Goal: Information Seeking & Learning: Learn about a topic

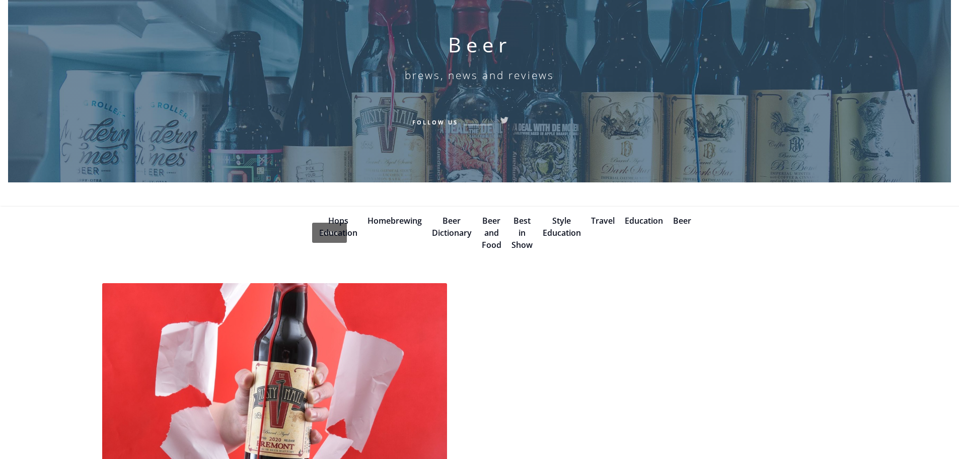
scroll to position [201, 0]
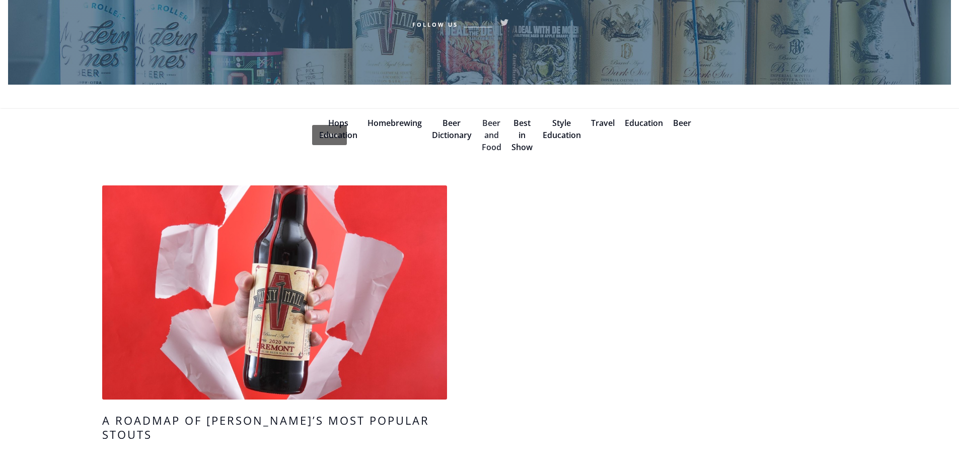
click at [492, 144] on link "Beer and Food" at bounding box center [492, 134] width 20 height 35
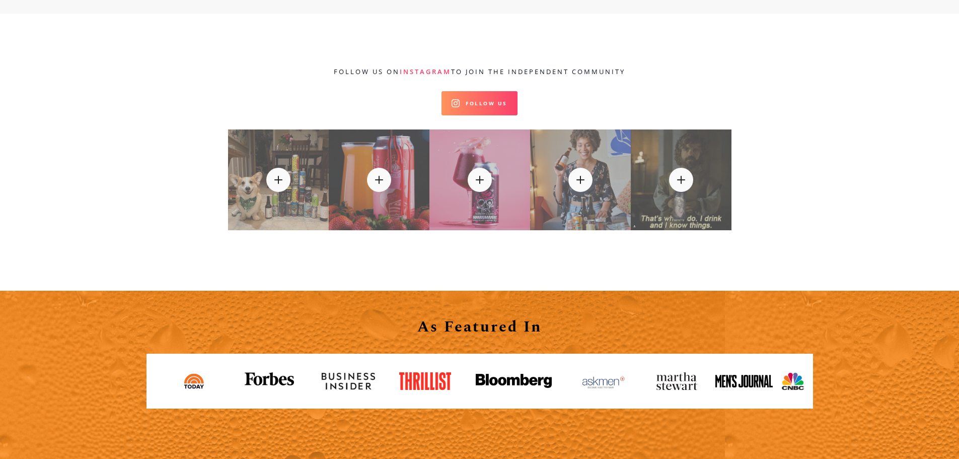
scroll to position [604, 0]
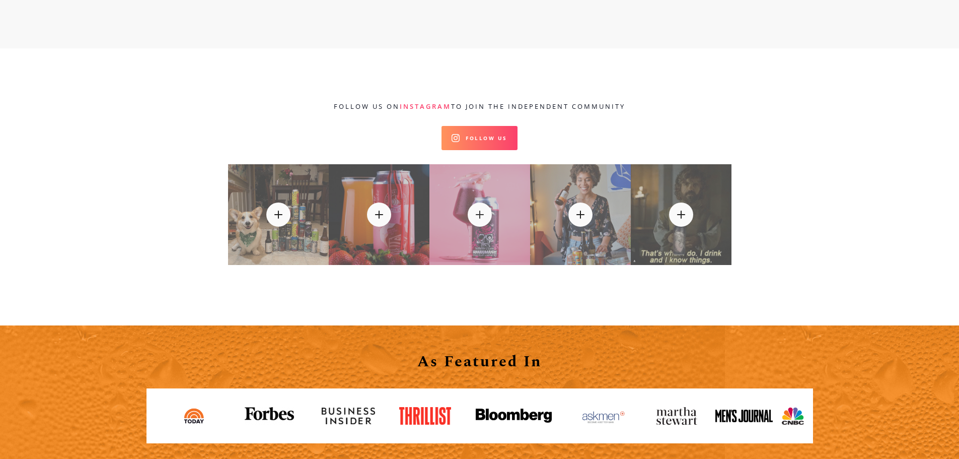
click at [453, 234] on div at bounding box center [479, 214] width 101 height 101
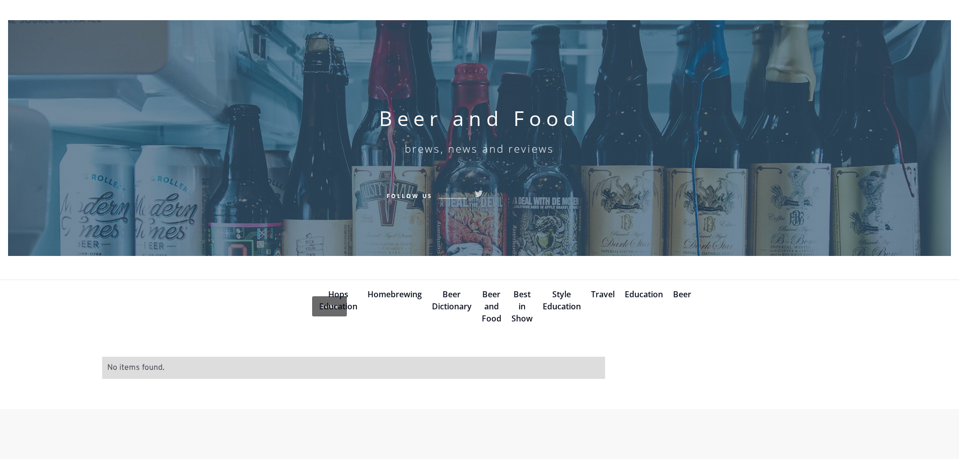
scroll to position [0, 0]
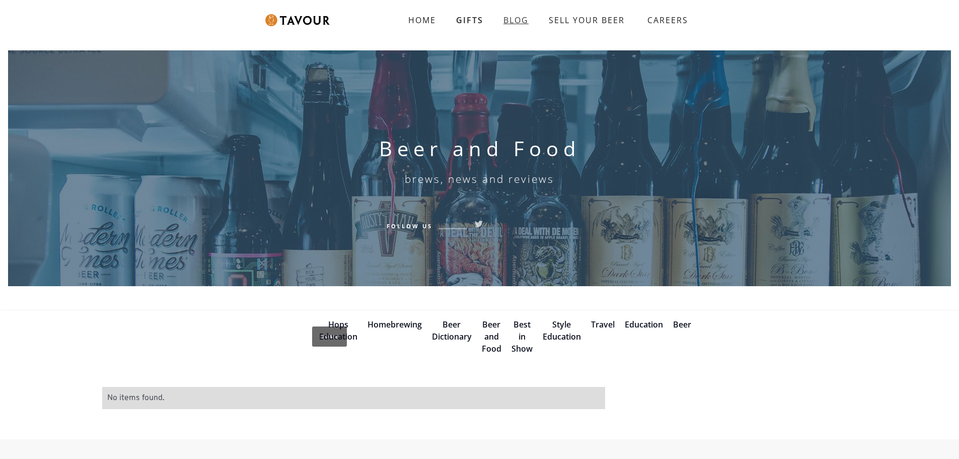
click at [518, 18] on link "BLOG" at bounding box center [515, 20] width 45 height 20
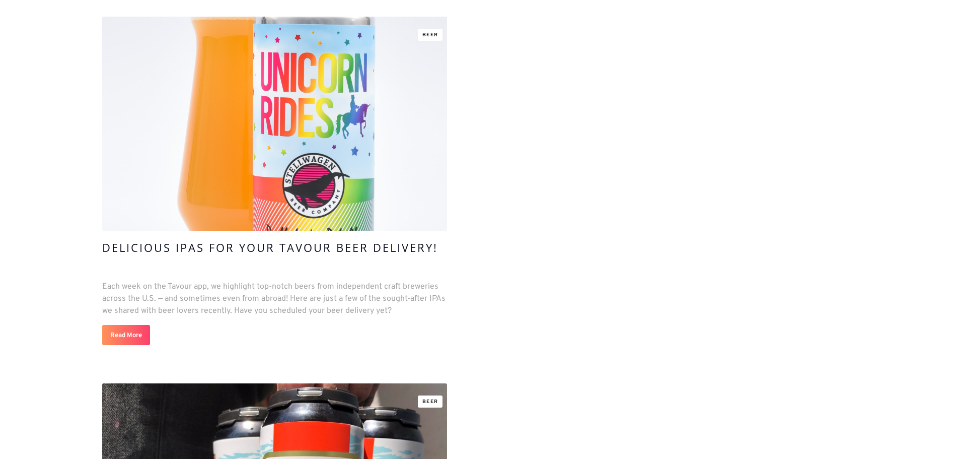
scroll to position [1208, 0]
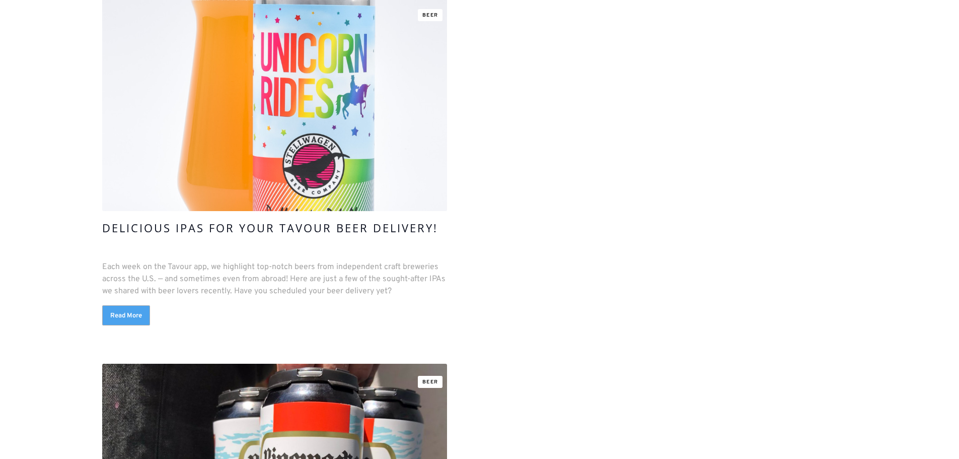
click at [110, 312] on link "Read More" at bounding box center [126, 315] width 48 height 20
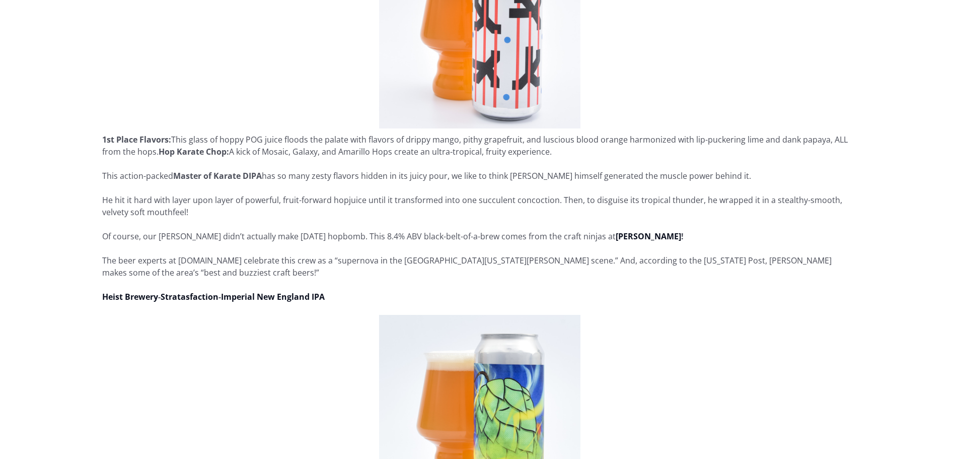
scroll to position [1409, 0]
